Goal: Navigation & Orientation: Understand site structure

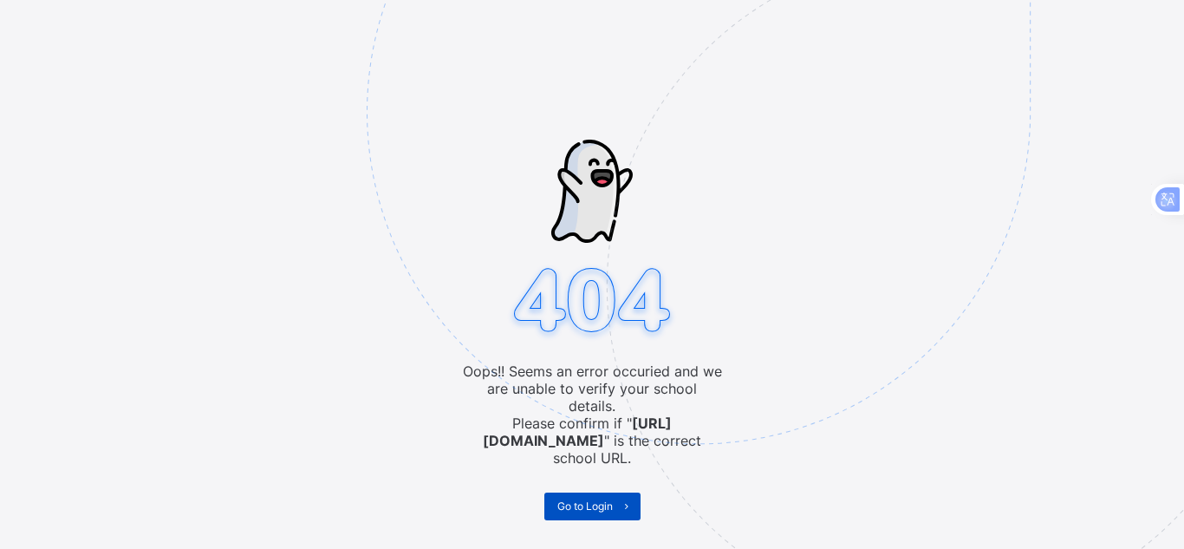
click at [606, 499] on span "Go to Login" at bounding box center [584, 505] width 55 height 13
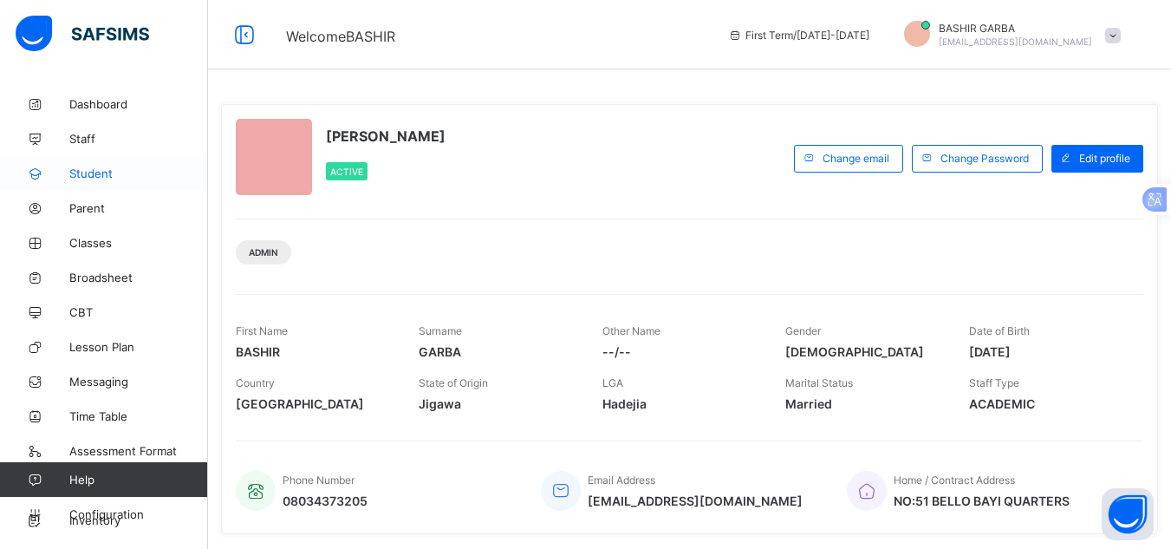
click at [105, 181] on link "Student" at bounding box center [104, 173] width 208 height 35
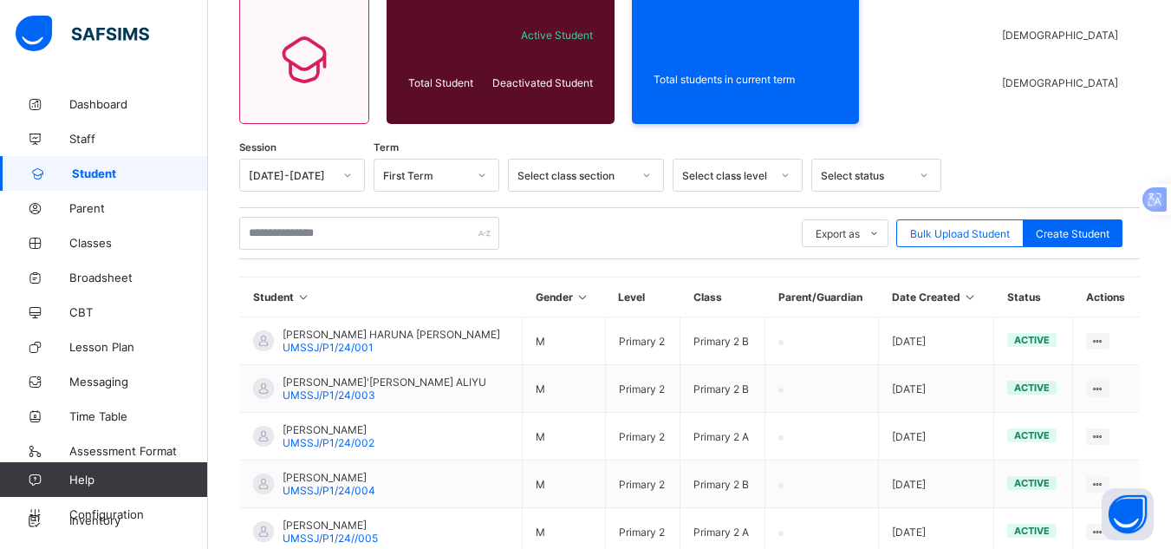
scroll to position [152, 0]
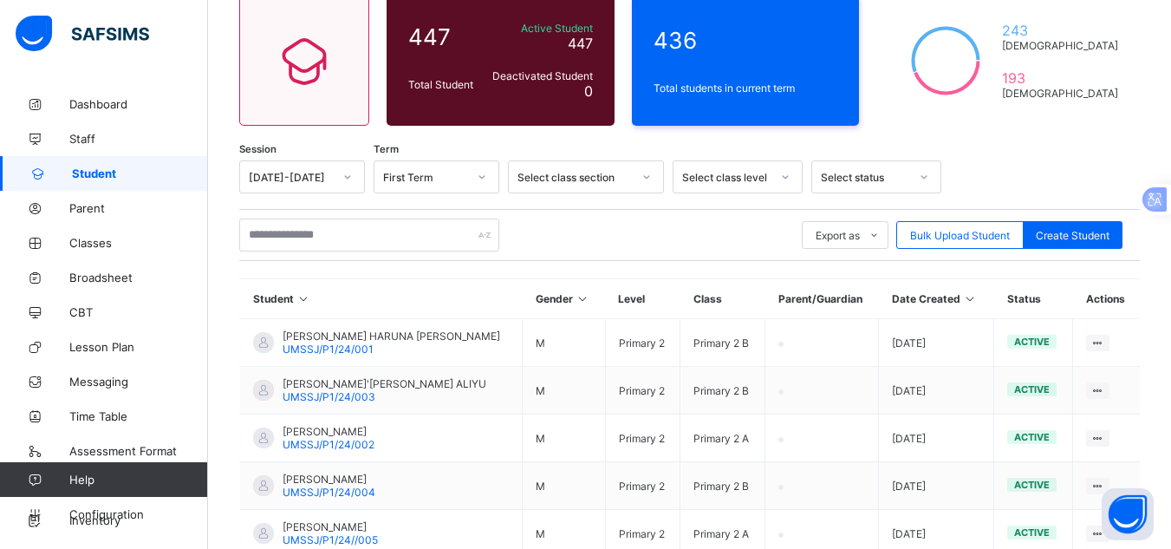
click at [1015, 160] on div at bounding box center [1036, 176] width 172 height 33
click at [88, 139] on span "Staff" at bounding box center [138, 139] width 139 height 14
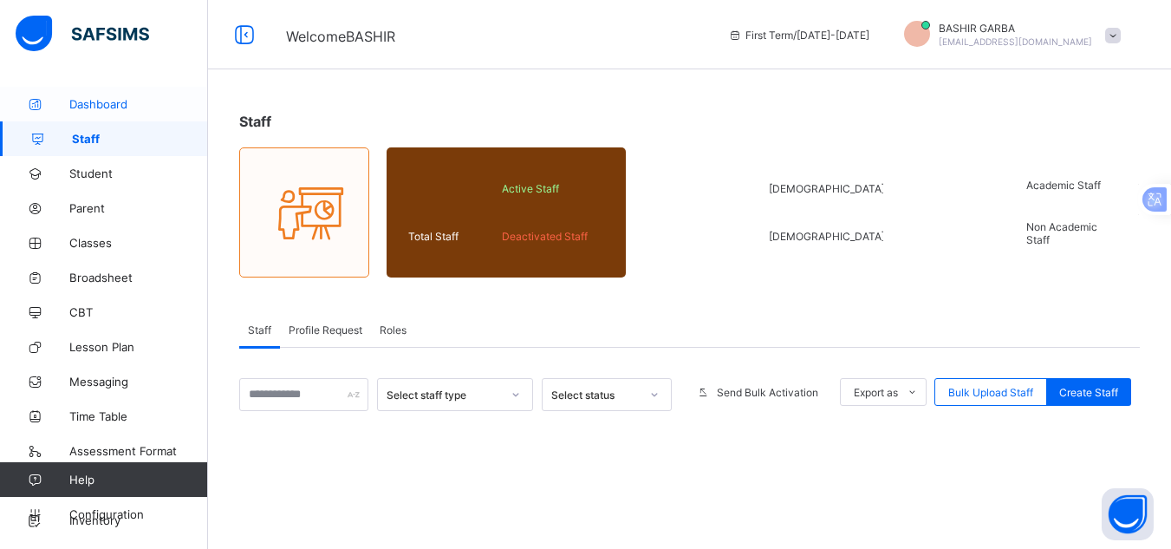
click at [125, 110] on span "Dashboard" at bounding box center [138, 104] width 139 height 14
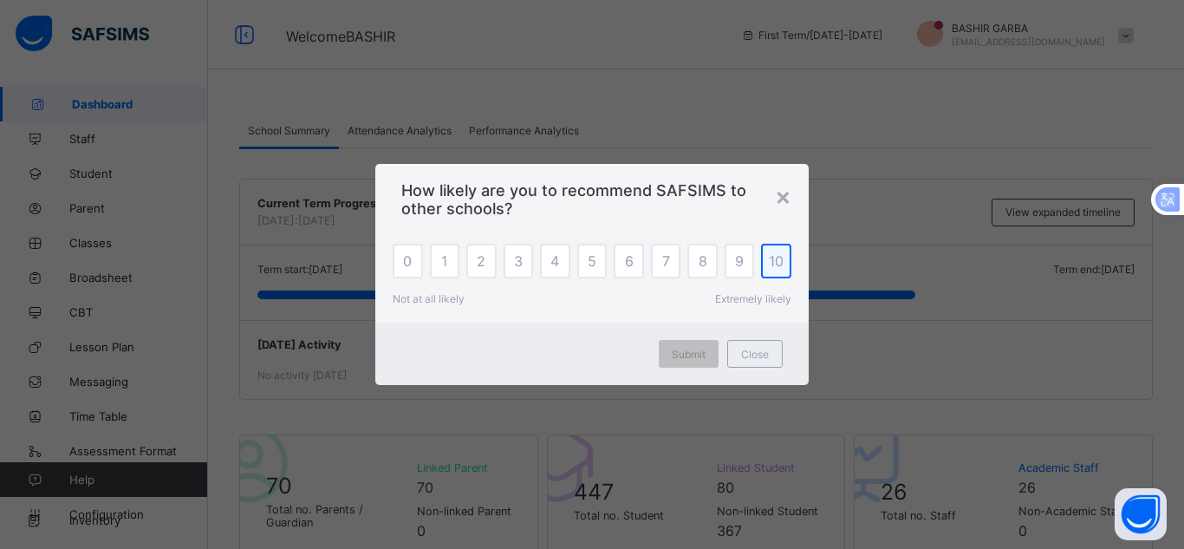
click at [782, 254] on span "10" at bounding box center [776, 260] width 15 height 17
click at [691, 344] on div "Submit" at bounding box center [689, 354] width 60 height 28
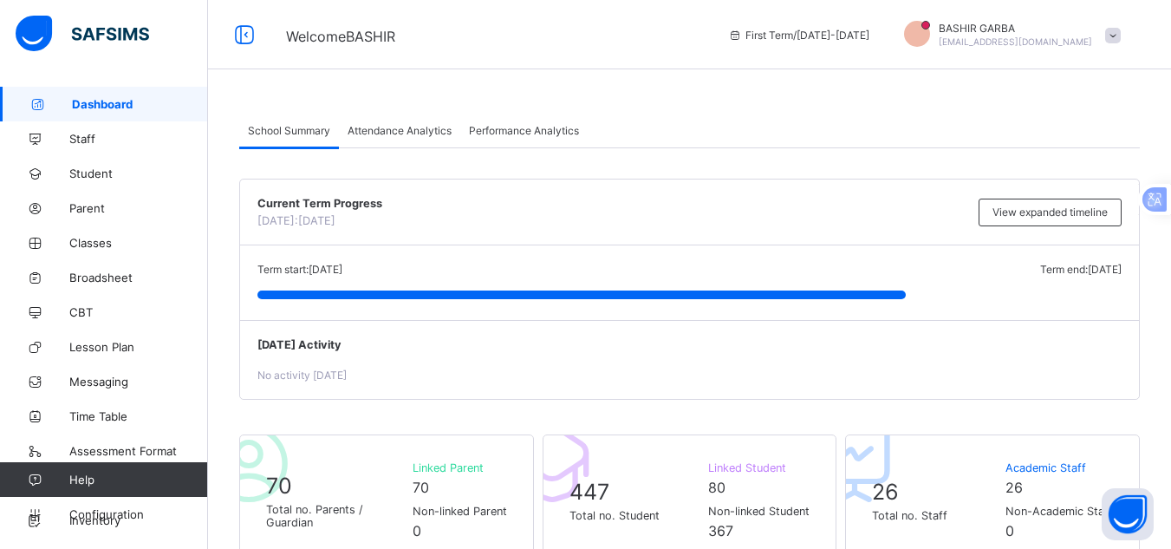
click at [1130, 230] on div "Current Term Progress [DATE]: [DATE] View expanded timeline" at bounding box center [689, 212] width 899 height 66
click at [132, 231] on link "Classes" at bounding box center [104, 242] width 208 height 35
click at [105, 213] on span "Parent" at bounding box center [138, 208] width 139 height 14
